Goal: Task Accomplishment & Management: Complete application form

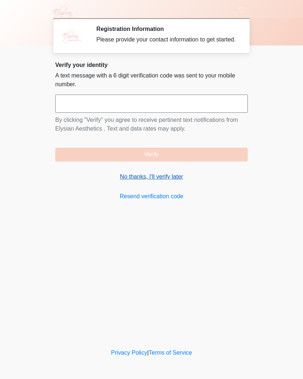
click at [130, 180] on link "No thanks, I'll verify later" at bounding box center [151, 176] width 193 height 9
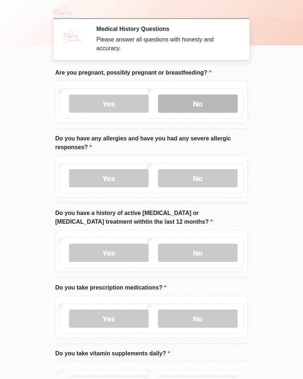
click at [201, 106] on label "No" at bounding box center [198, 103] width 80 height 18
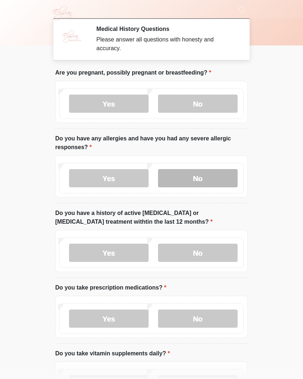
click at [198, 179] on label "No" at bounding box center [198, 178] width 80 height 18
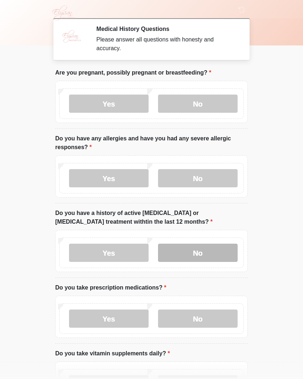
click at [201, 251] on label "No" at bounding box center [198, 252] width 80 height 18
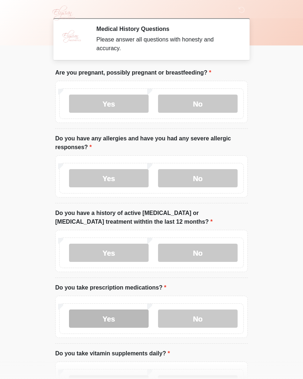
click at [106, 315] on label "Yes" at bounding box center [109, 318] width 80 height 18
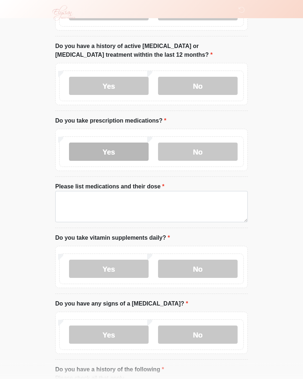
scroll to position [170, 0]
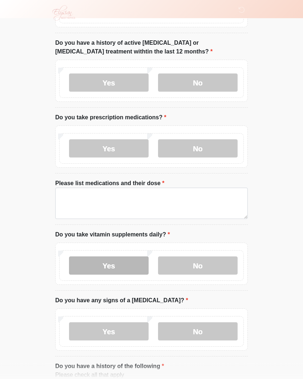
click at [110, 262] on label "Yes" at bounding box center [109, 266] width 80 height 18
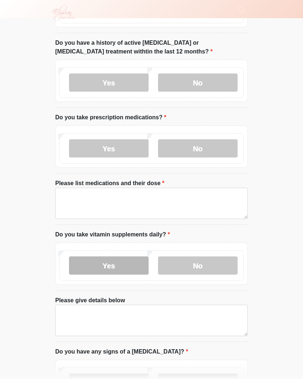
scroll to position [170, 0]
click at [0, 185] on body "‎ ‎ ‎ ‎ Medical History Questions Please answer all questions with honesty and …" at bounding box center [151, 19] width 303 height 379
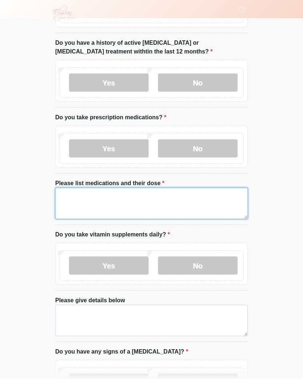
click at [78, 198] on textarea "Please list medications and their dose" at bounding box center [151, 202] width 193 height 31
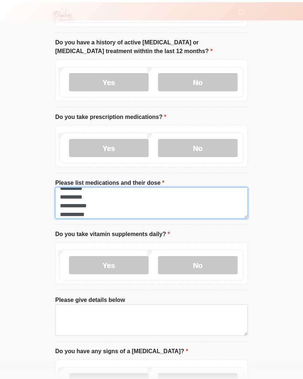
scroll to position [176, 0]
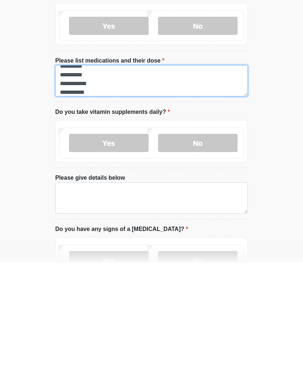
type textarea "**********"
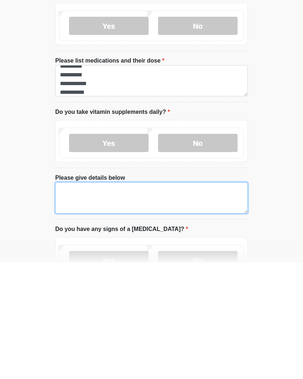
click at [80, 298] on textarea "Please give details below" at bounding box center [151, 313] width 193 height 31
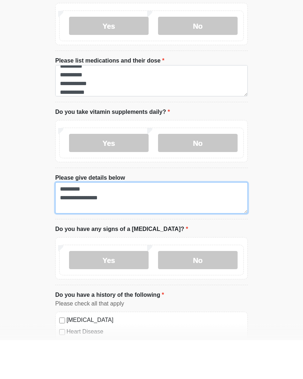
scroll to position [258, 0]
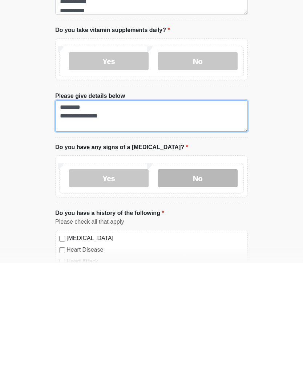
type textarea "**********"
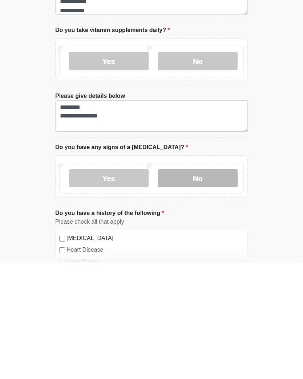
click at [201, 285] on label "No" at bounding box center [198, 294] width 80 height 18
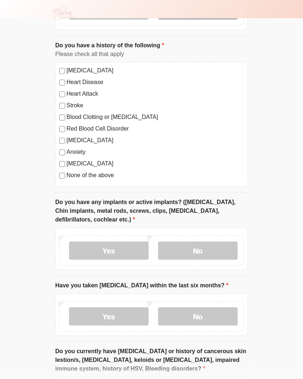
scroll to position [542, 0]
click at [195, 247] on label "No" at bounding box center [198, 250] width 80 height 18
click at [199, 312] on label "No" at bounding box center [198, 316] width 80 height 18
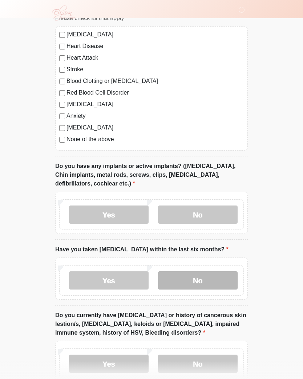
scroll to position [633, 0]
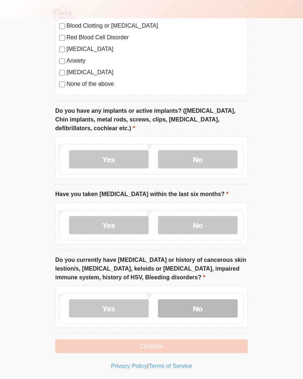
click at [199, 304] on label "No" at bounding box center [198, 308] width 80 height 18
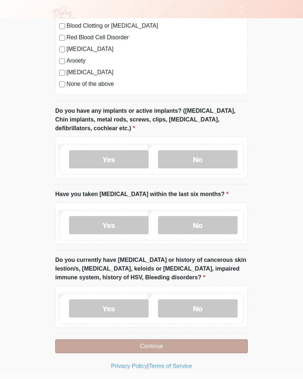
click at [210, 344] on button "Continue" at bounding box center [151, 346] width 193 height 14
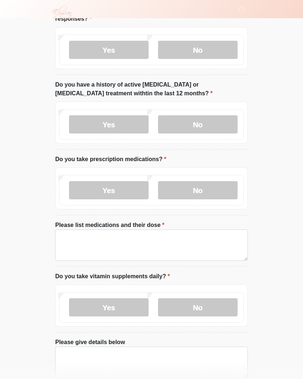
scroll to position [0, 0]
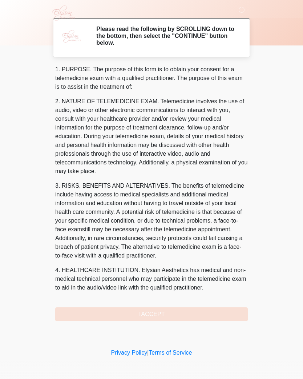
click at [216, 310] on div "1. PURPOSE. The purpose of this form is to obtain your consent for a telemedici…" at bounding box center [151, 193] width 193 height 256
click at [198, 313] on div "1. PURPOSE. The purpose of this form is to obtain your consent for a telemedici…" at bounding box center [151, 193] width 193 height 256
click at [140, 315] on div "1. PURPOSE. The purpose of this form is to obtain your consent for a telemedici…" at bounding box center [151, 193] width 193 height 256
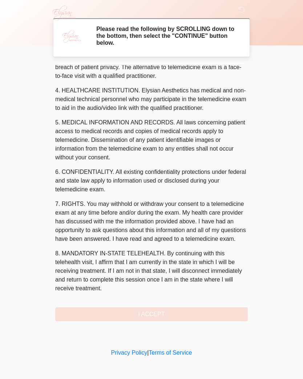
scroll to position [188, 0]
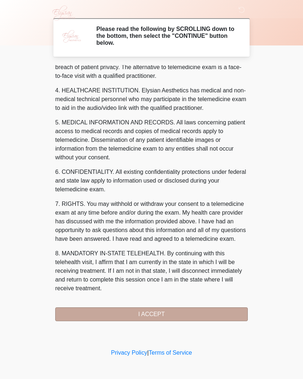
click at [163, 314] on button "I ACCEPT" at bounding box center [151, 314] width 193 height 14
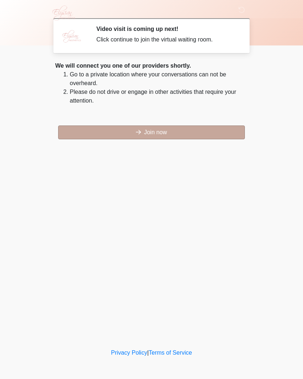
click at [149, 132] on button "Join now" at bounding box center [151, 132] width 187 height 14
